Goal: Task Accomplishment & Management: Manage account settings

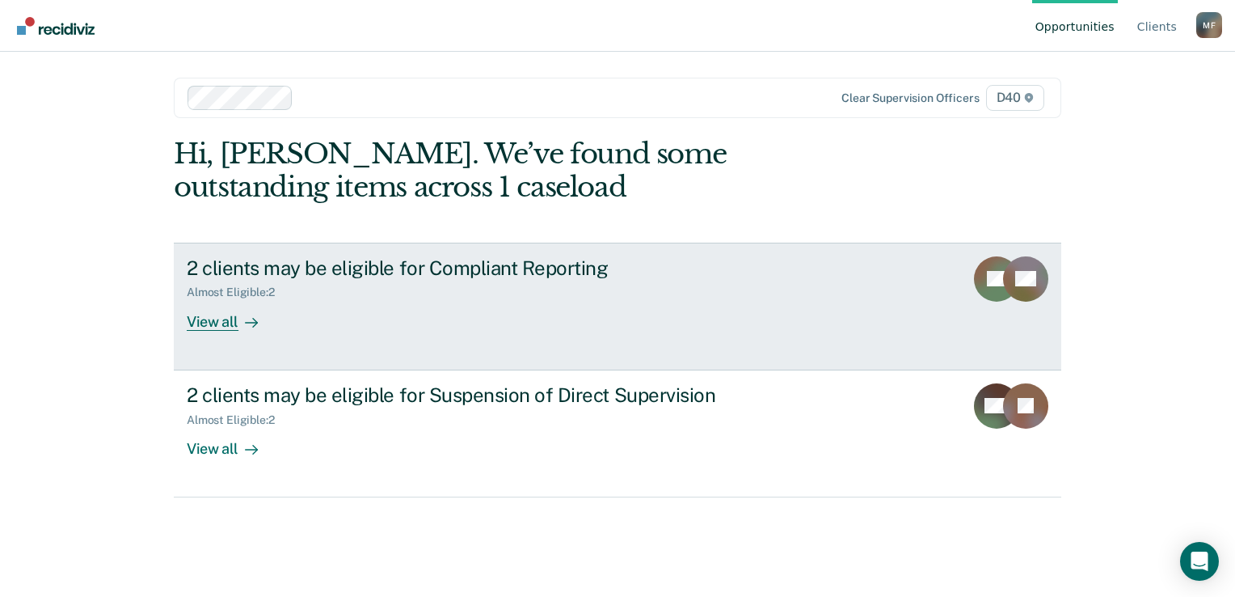
click at [210, 331] on link "2 clients may be eligible for Compliant Reporting Almost Eligible : 2 View all …" at bounding box center [618, 307] width 888 height 128
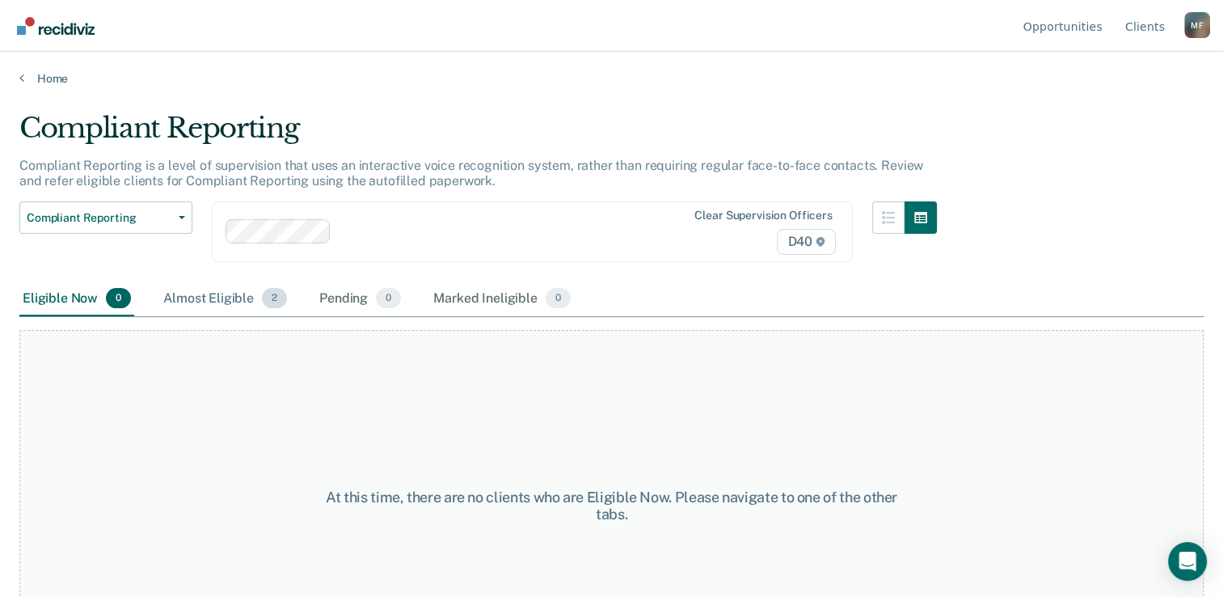
click at [182, 297] on div "Almost Eligible 2" at bounding box center [225, 299] width 130 height 36
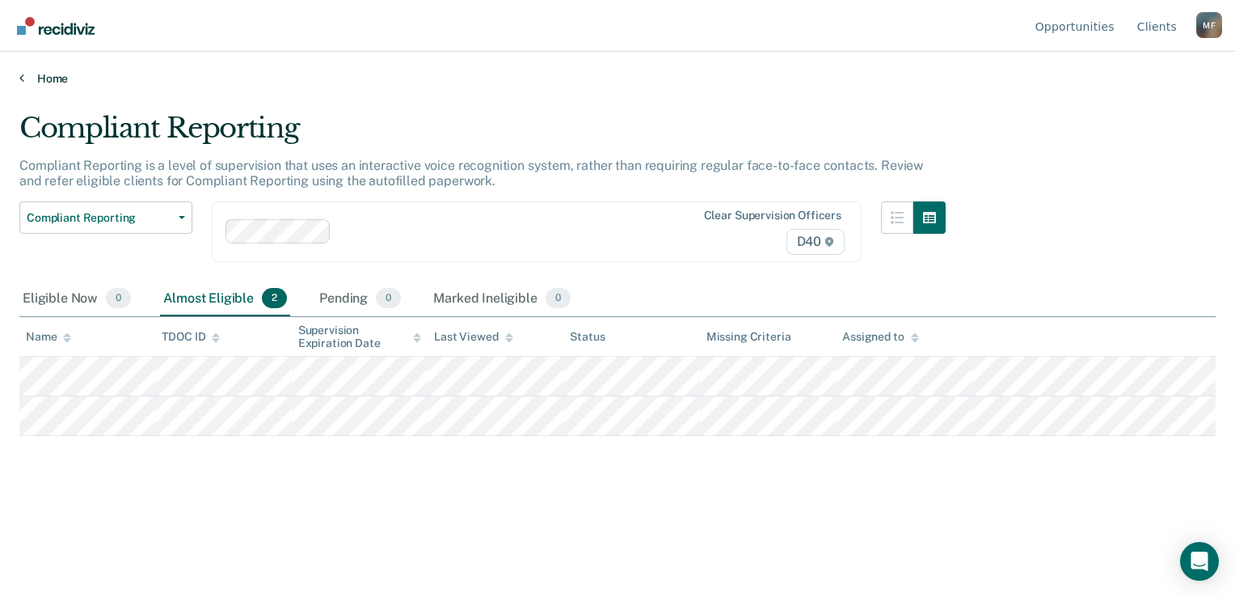
click at [54, 74] on link "Home" at bounding box center [617, 78] width 1196 height 15
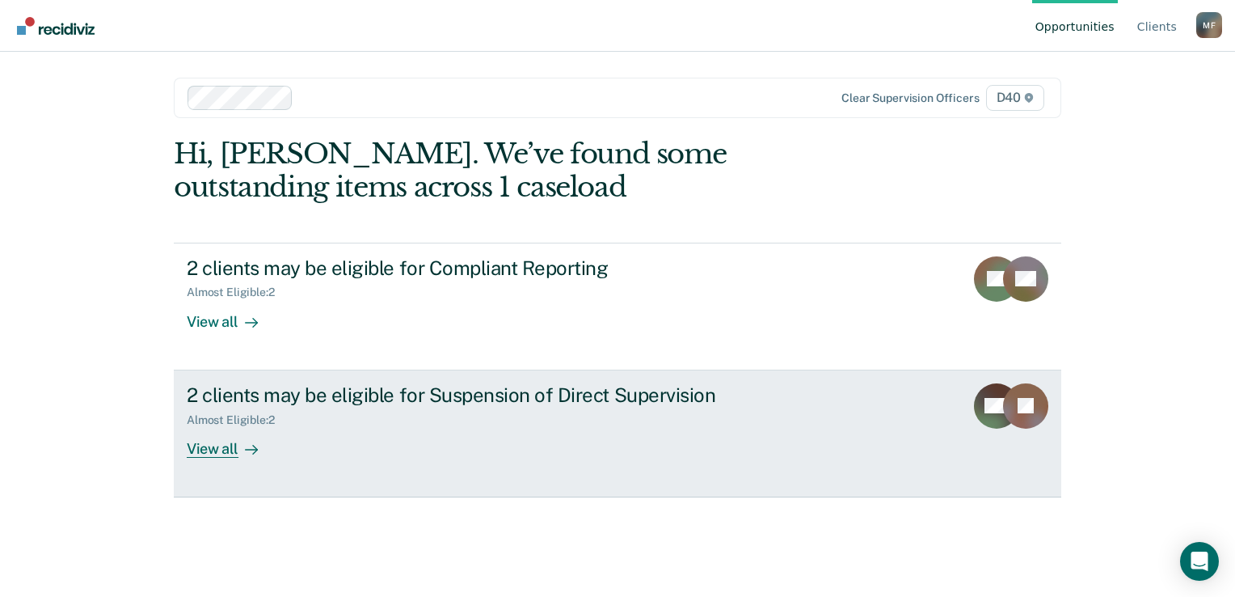
click at [530, 410] on div "Almost Eligible : 2" at bounding box center [470, 417] width 567 height 20
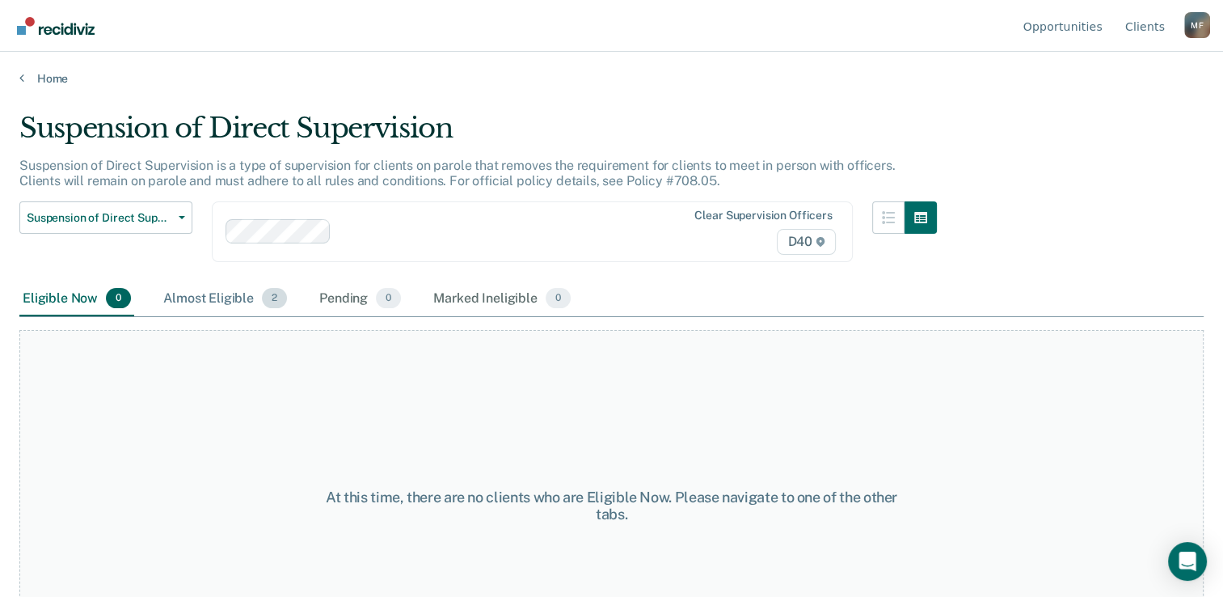
click at [192, 301] on div "Almost Eligible 2" at bounding box center [225, 299] width 130 height 36
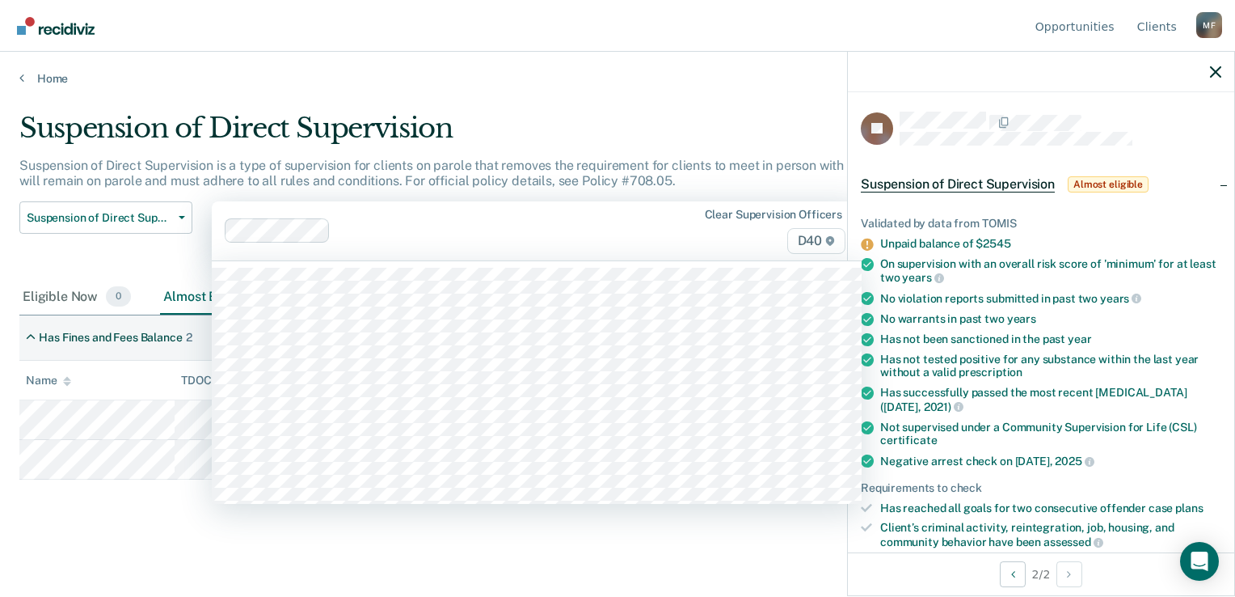
click at [593, 202] on div "Clear supervision officers D40" at bounding box center [537, 230] width 650 height 59
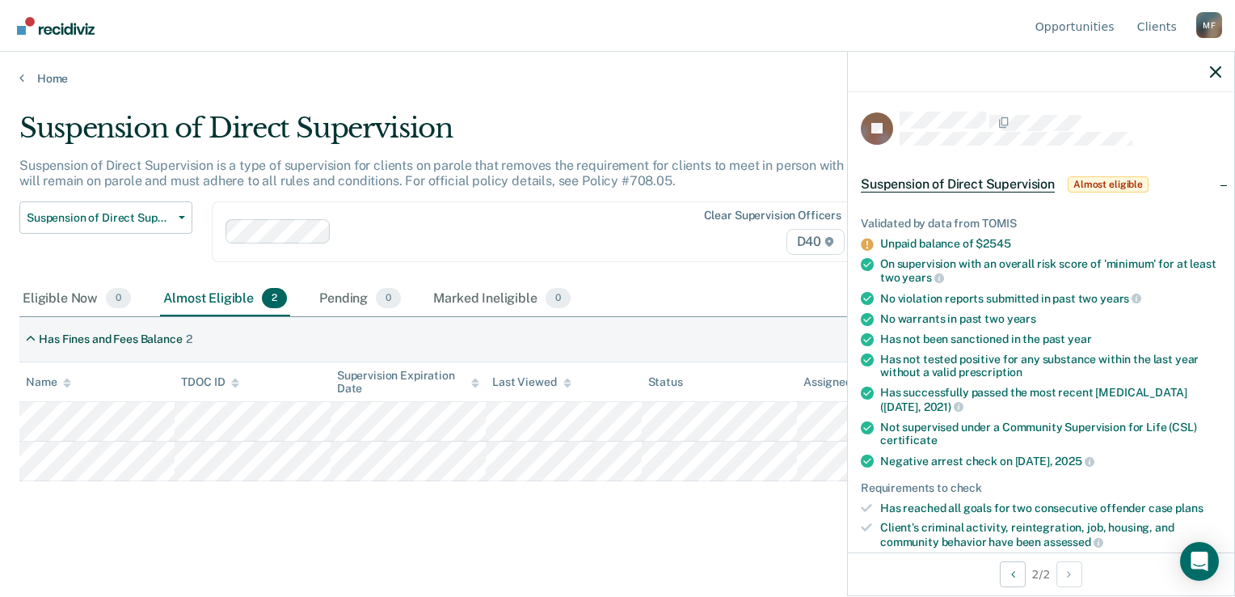
click at [648, 108] on main "Suspension of Direct Supervision Suspension of Direct Supervision is a type of …" at bounding box center [617, 339] width 1235 height 506
click at [1219, 71] on icon "button" at bounding box center [1215, 71] width 11 height 11
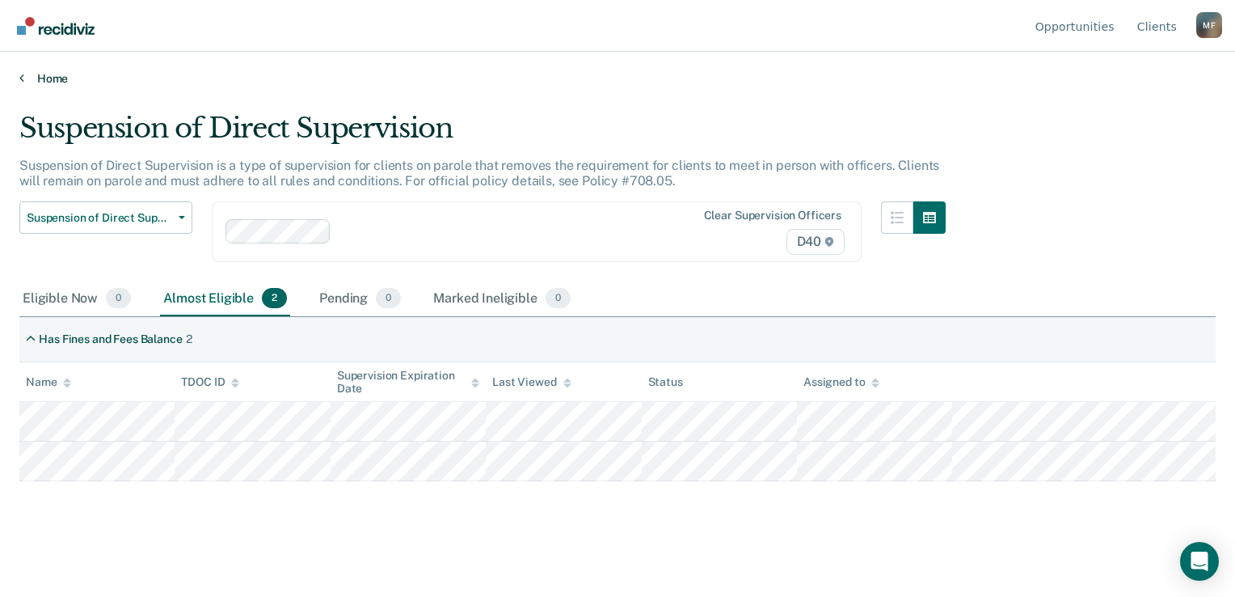
click at [53, 83] on link "Home" at bounding box center [617, 78] width 1196 height 15
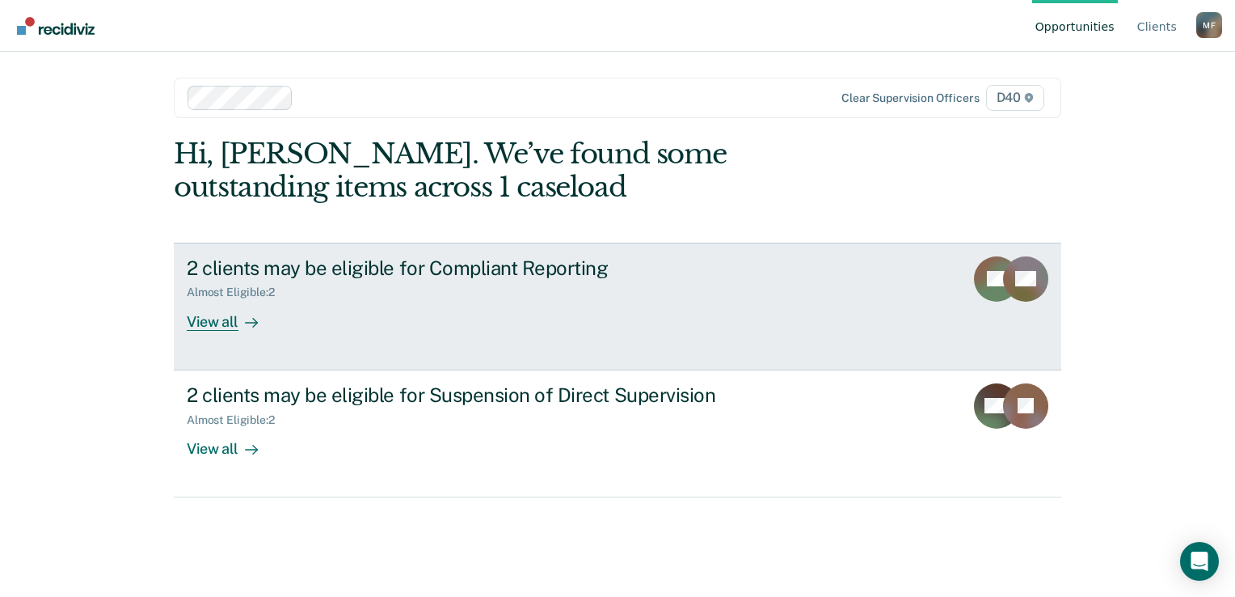
click at [441, 337] on link "2 clients may be eligible for Compliant Reporting Almost Eligible : 2 View all …" at bounding box center [618, 307] width 888 height 128
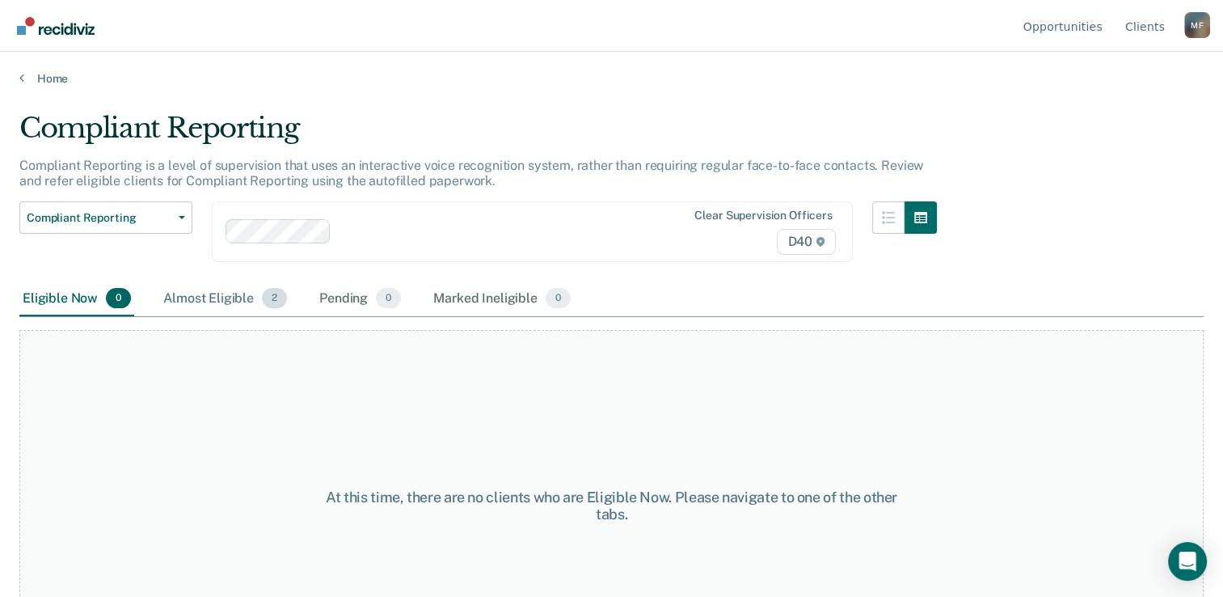
click at [231, 299] on div "Almost Eligible 2" at bounding box center [225, 299] width 130 height 36
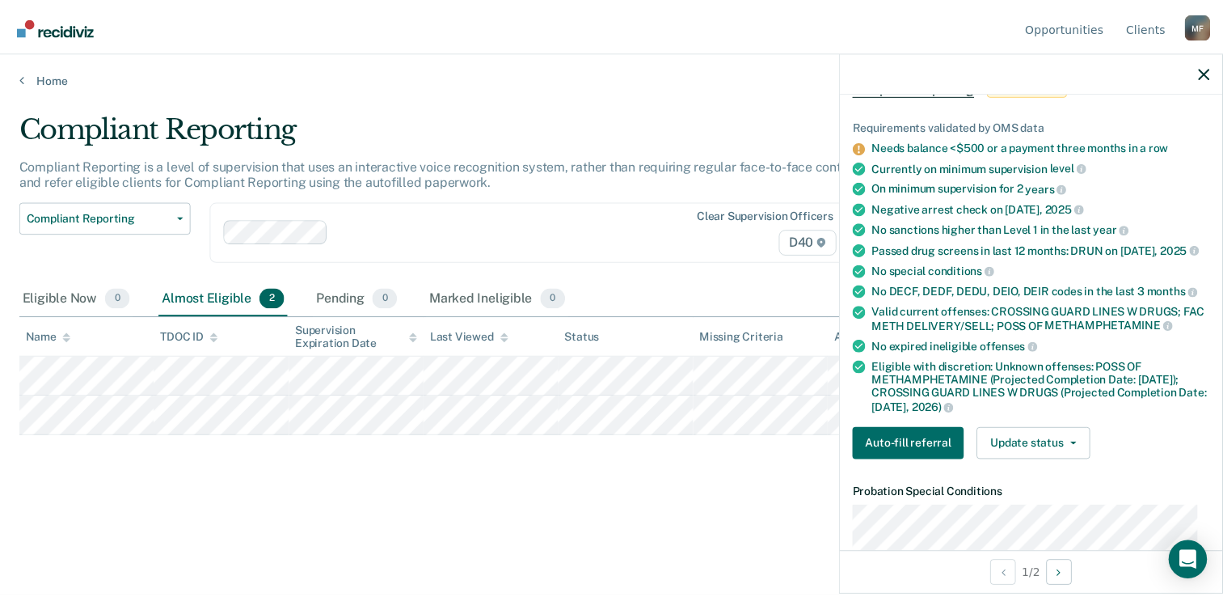
scroll to position [95, 0]
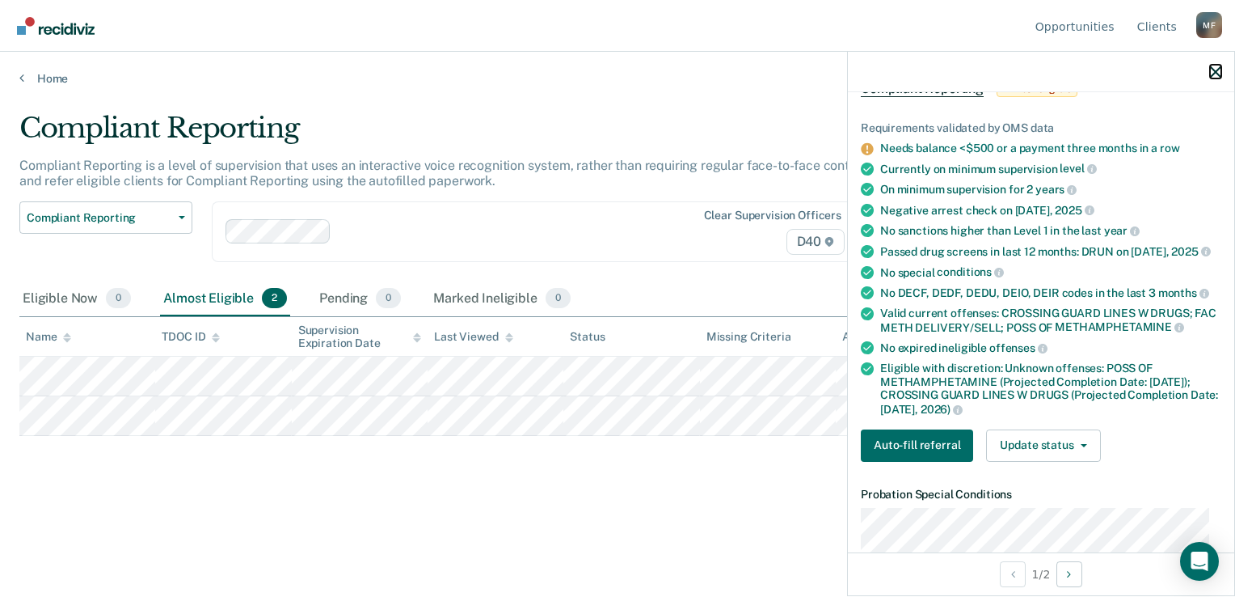
click at [1213, 77] on icon "button" at bounding box center [1215, 71] width 11 height 11
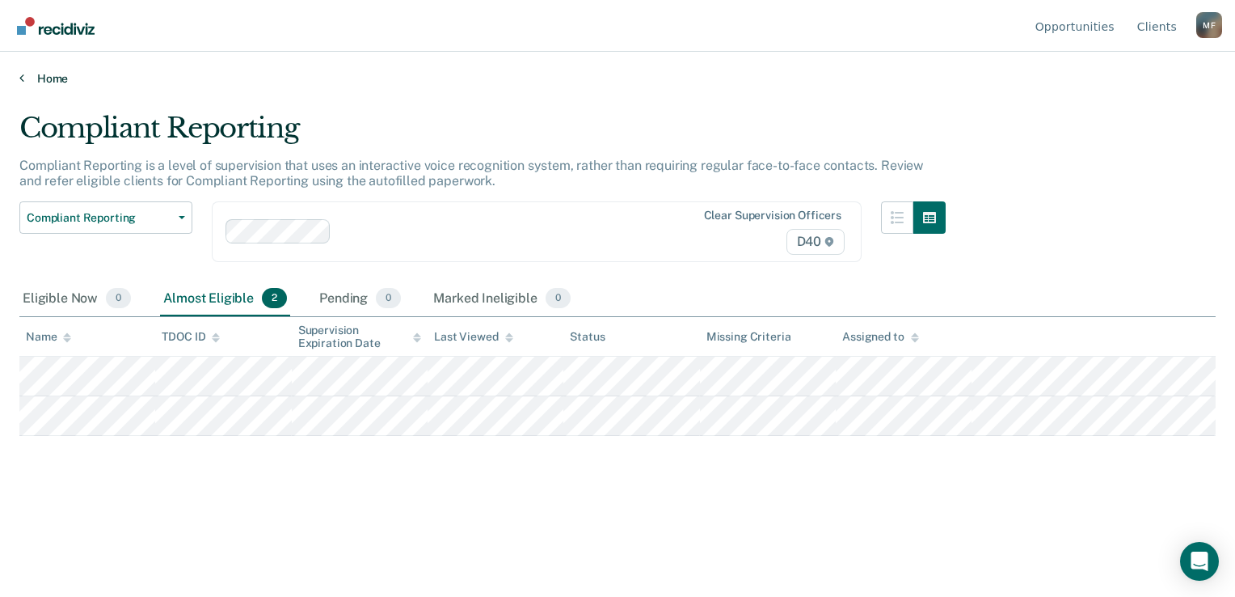
click at [38, 74] on link "Home" at bounding box center [617, 78] width 1196 height 15
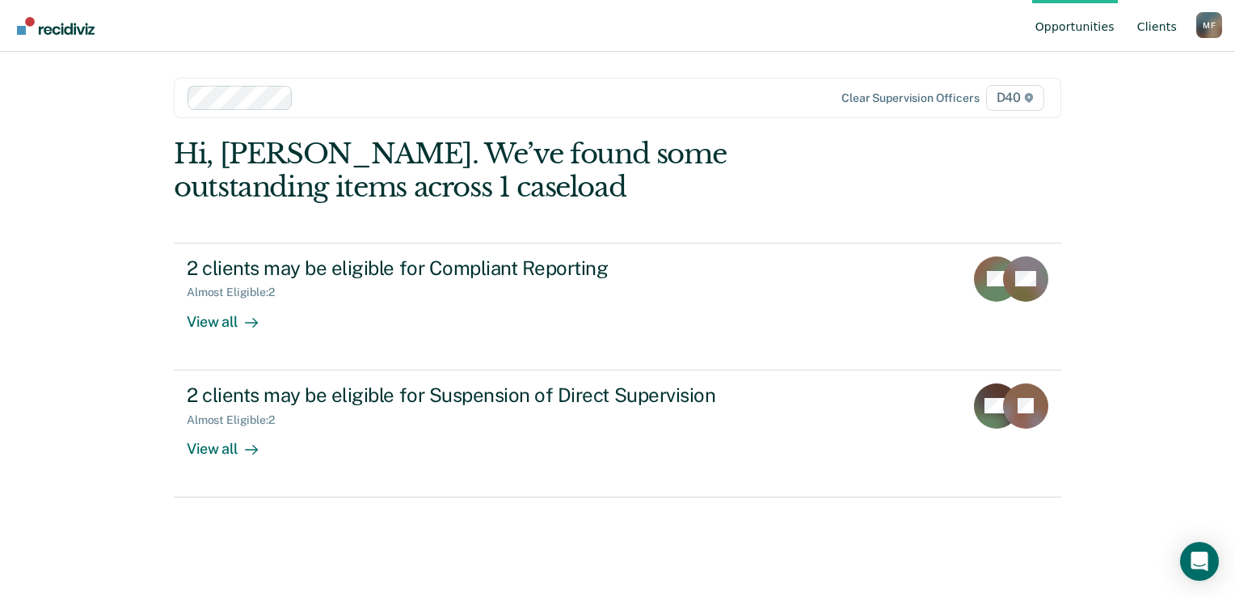
click at [1162, 25] on link "Client s" at bounding box center [1157, 26] width 46 height 52
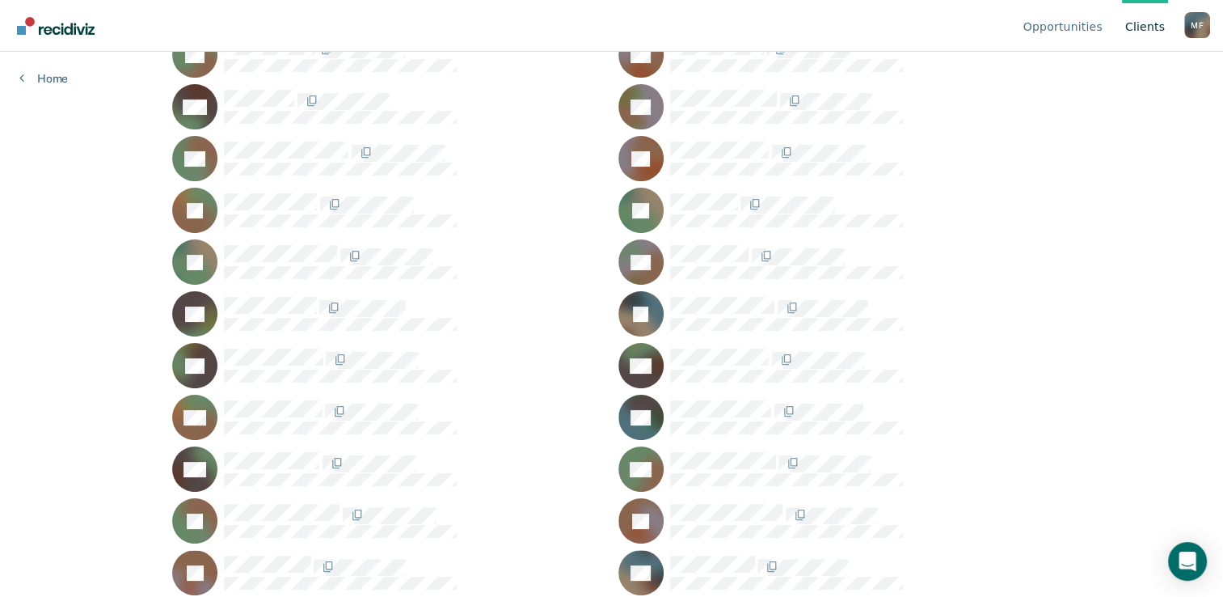
scroll to position [268, 0]
